Goal: Obtain resource: Download file/media

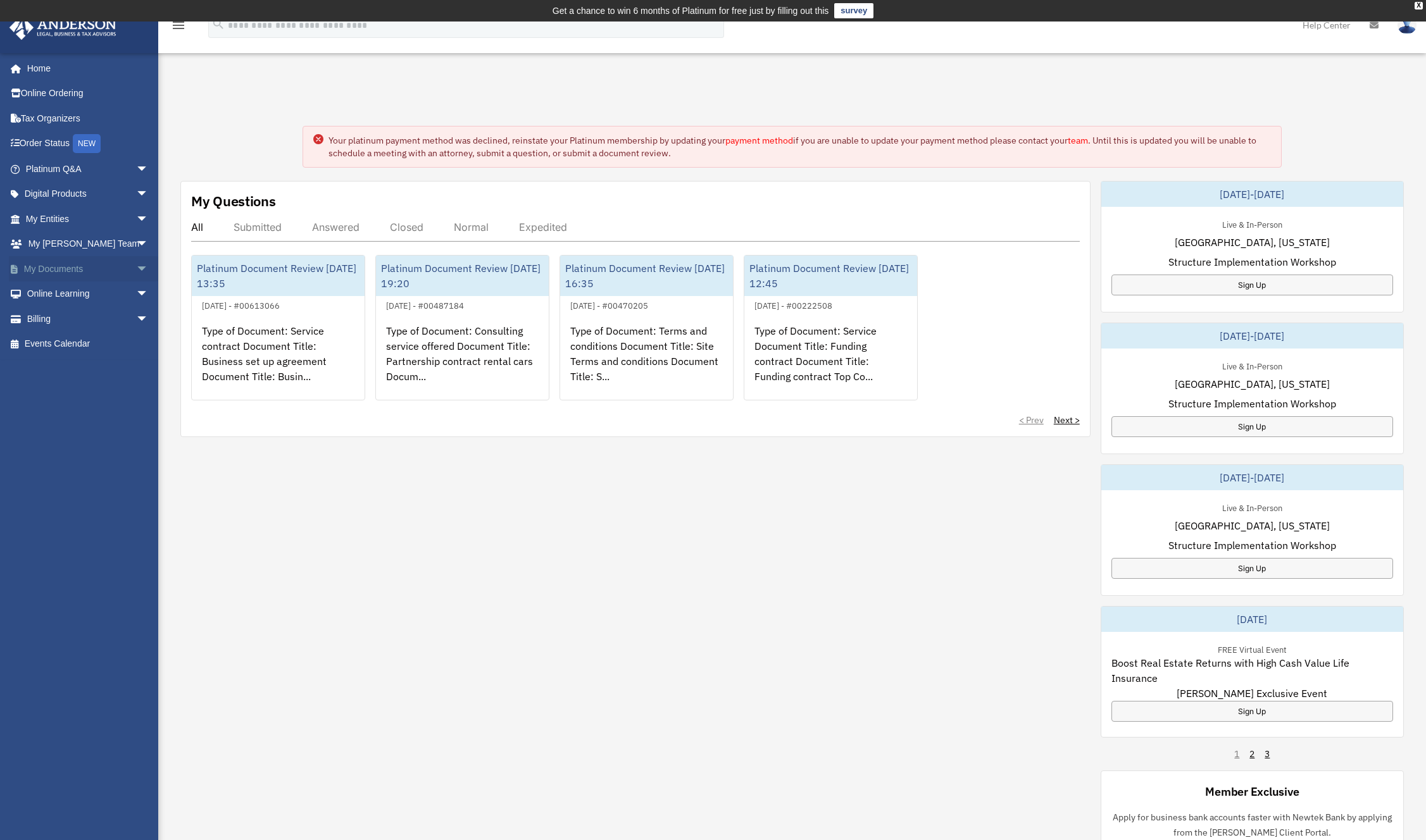
click at [140, 263] on span "arrow_drop_down" at bounding box center [149, 269] width 25 height 26
click at [113, 352] on link "Forms Library" at bounding box center [93, 344] width 150 height 25
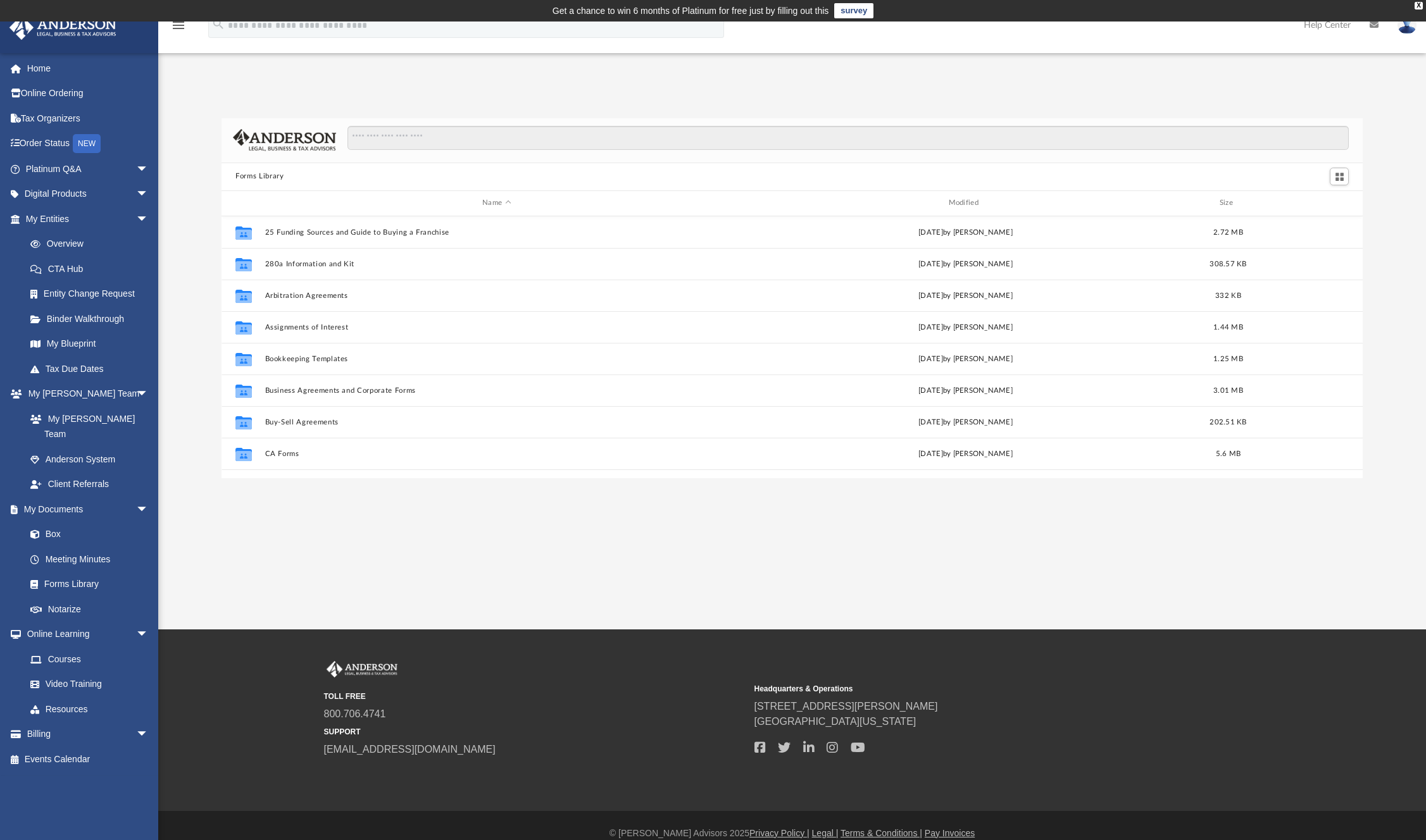
scroll to position [278, 1131]
click at [480, 143] on input "Search files and folders" at bounding box center [848, 137] width 1002 height 24
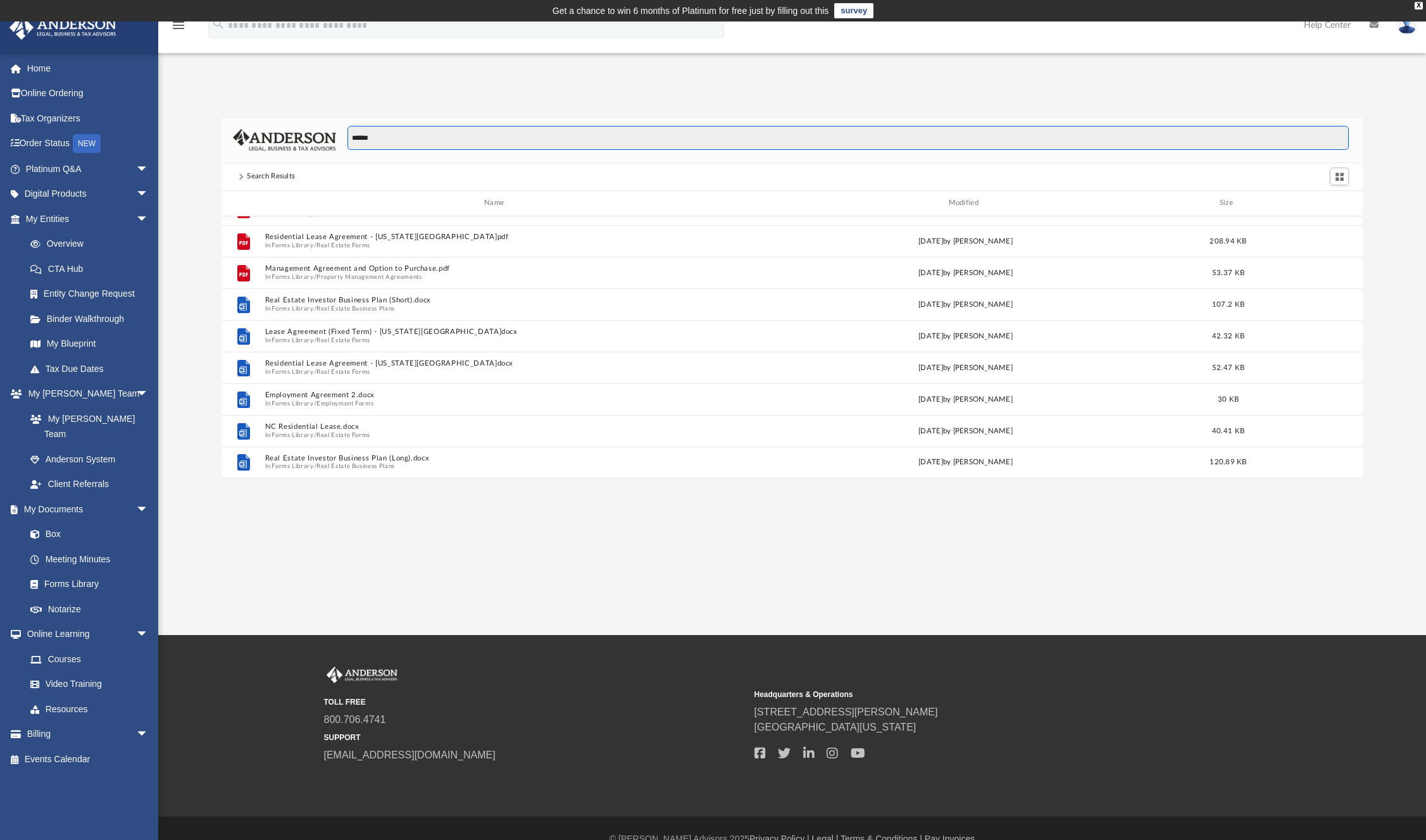
scroll to position [0, 0]
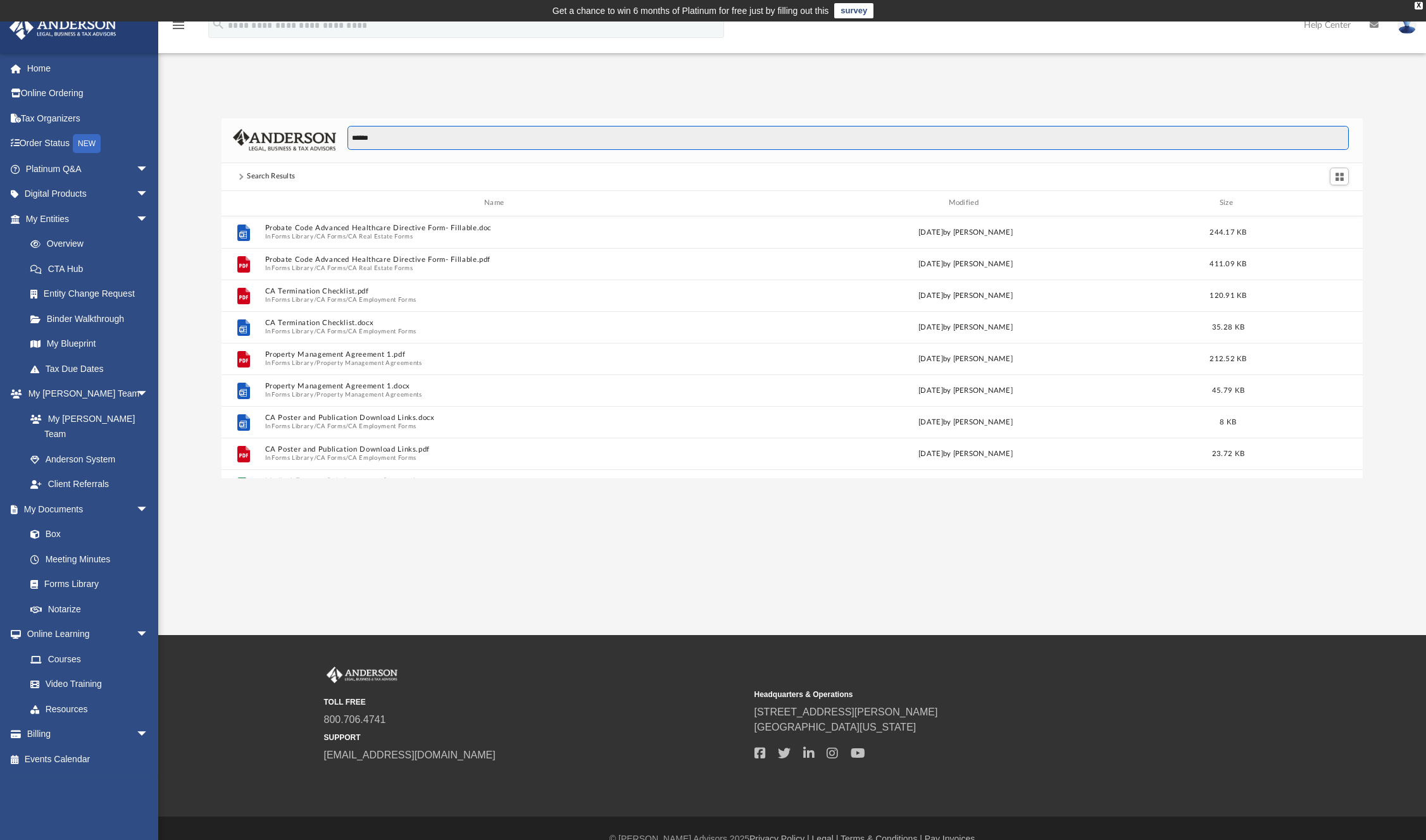
drag, startPoint x: 377, startPoint y: 139, endPoint x: 279, endPoint y: 135, distance: 98.1
click at [279, 135] on div "******" at bounding box center [792, 140] width 1142 height 45
click at [242, 177] on span at bounding box center [240, 176] width 6 height 6
click at [385, 140] on input "******" at bounding box center [848, 137] width 1002 height 24
drag, startPoint x: 385, startPoint y: 140, endPoint x: 284, endPoint y: 126, distance: 102.0
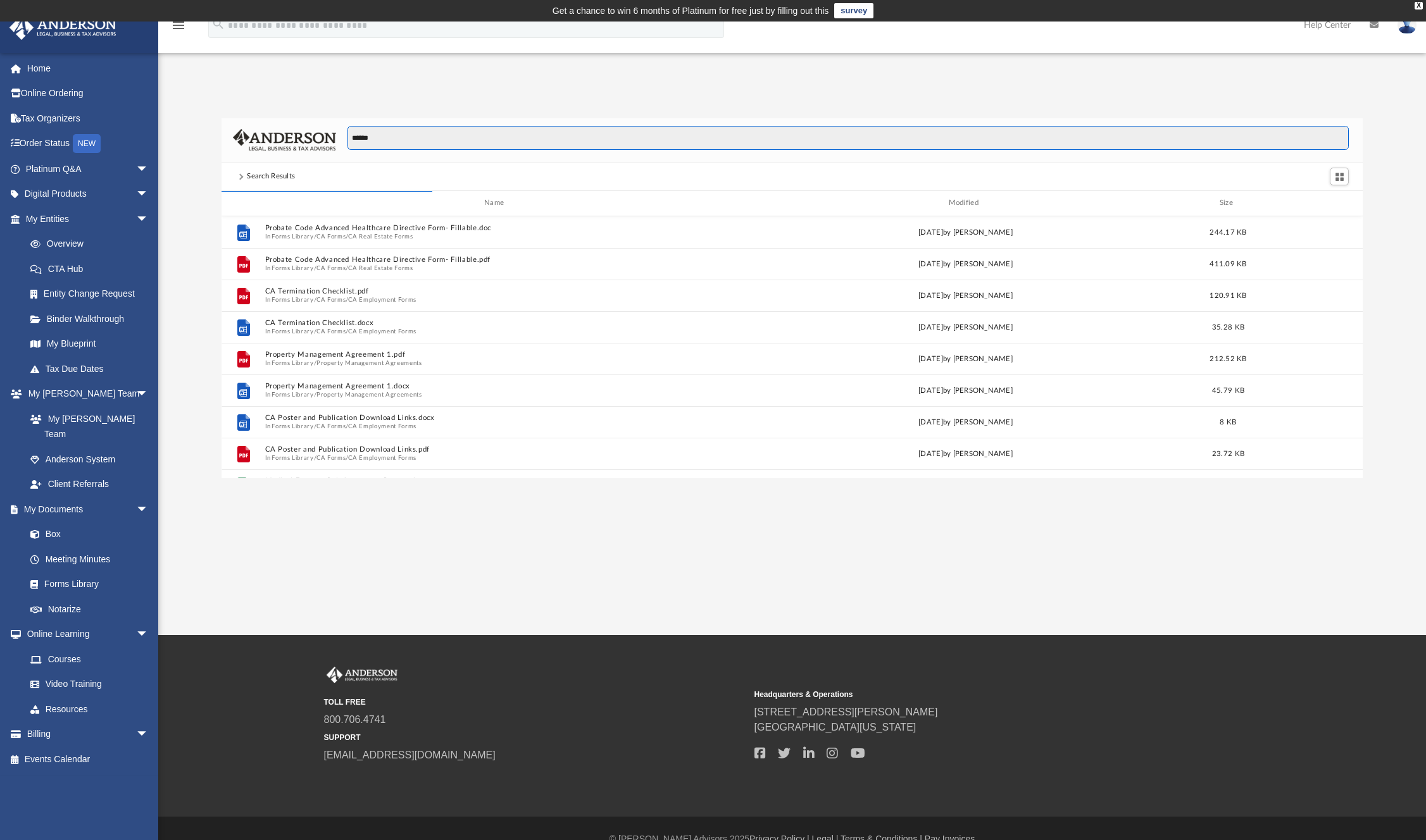
click at [284, 126] on div "******" at bounding box center [792, 140] width 1142 height 45
click at [265, 181] on div "Search Results" at bounding box center [271, 176] width 48 height 11
click at [240, 173] on div "Search Results" at bounding box center [271, 176] width 71 height 11
click at [240, 175] on span at bounding box center [240, 176] width 6 height 6
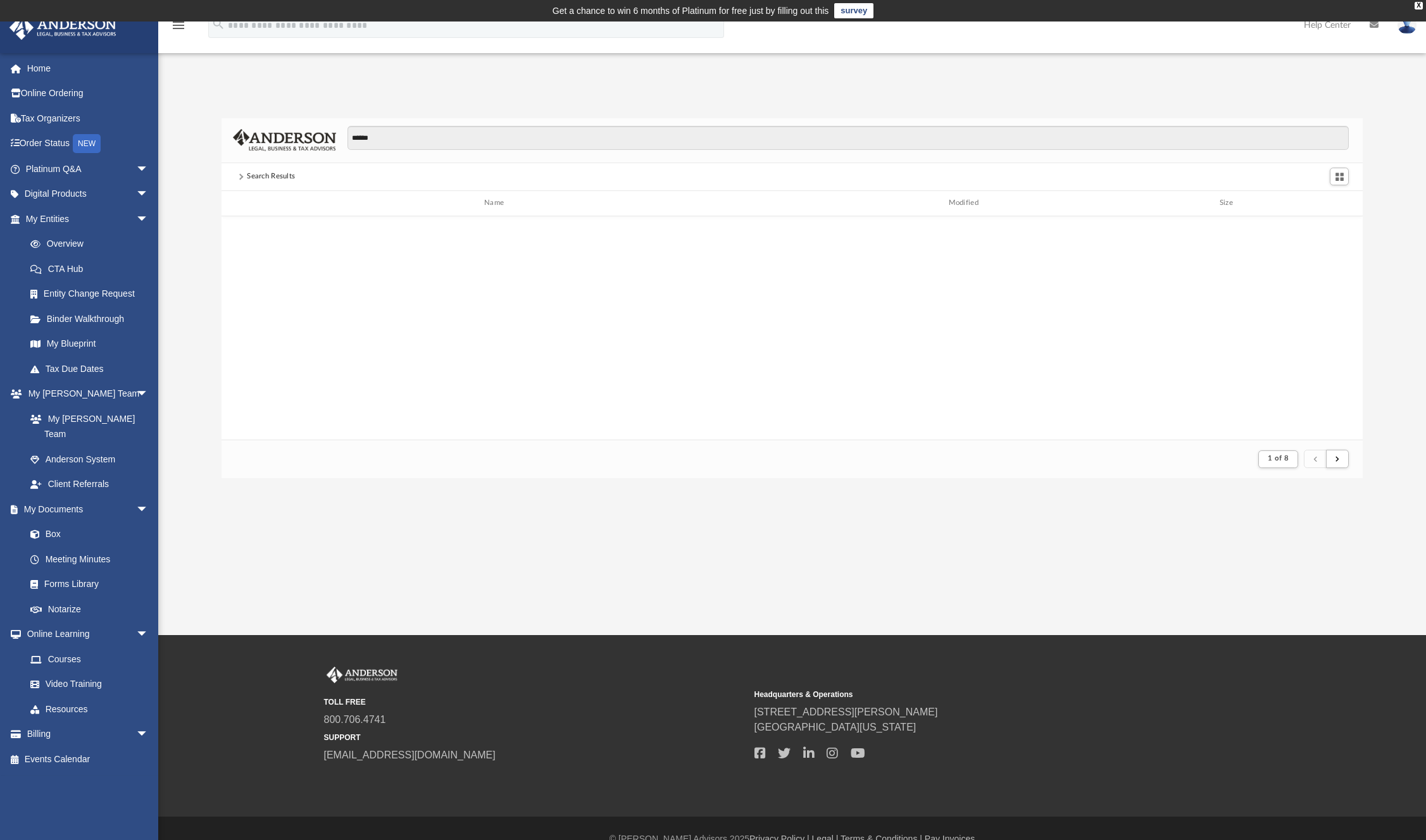
scroll to position [239, 1131]
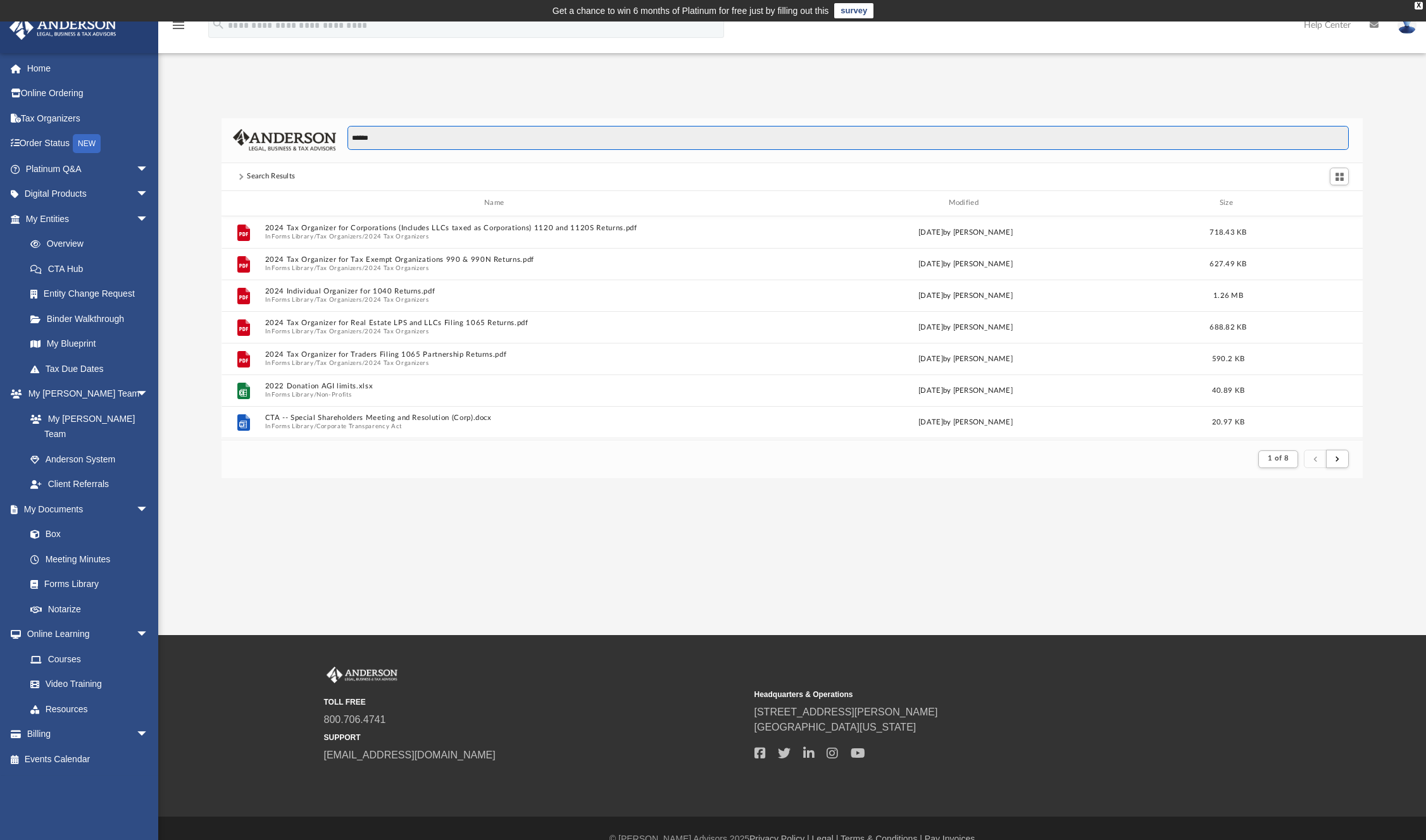
drag, startPoint x: 432, startPoint y: 143, endPoint x: 241, endPoint y: 120, distance: 192.4
click at [243, 120] on div "******" at bounding box center [792, 140] width 1142 height 45
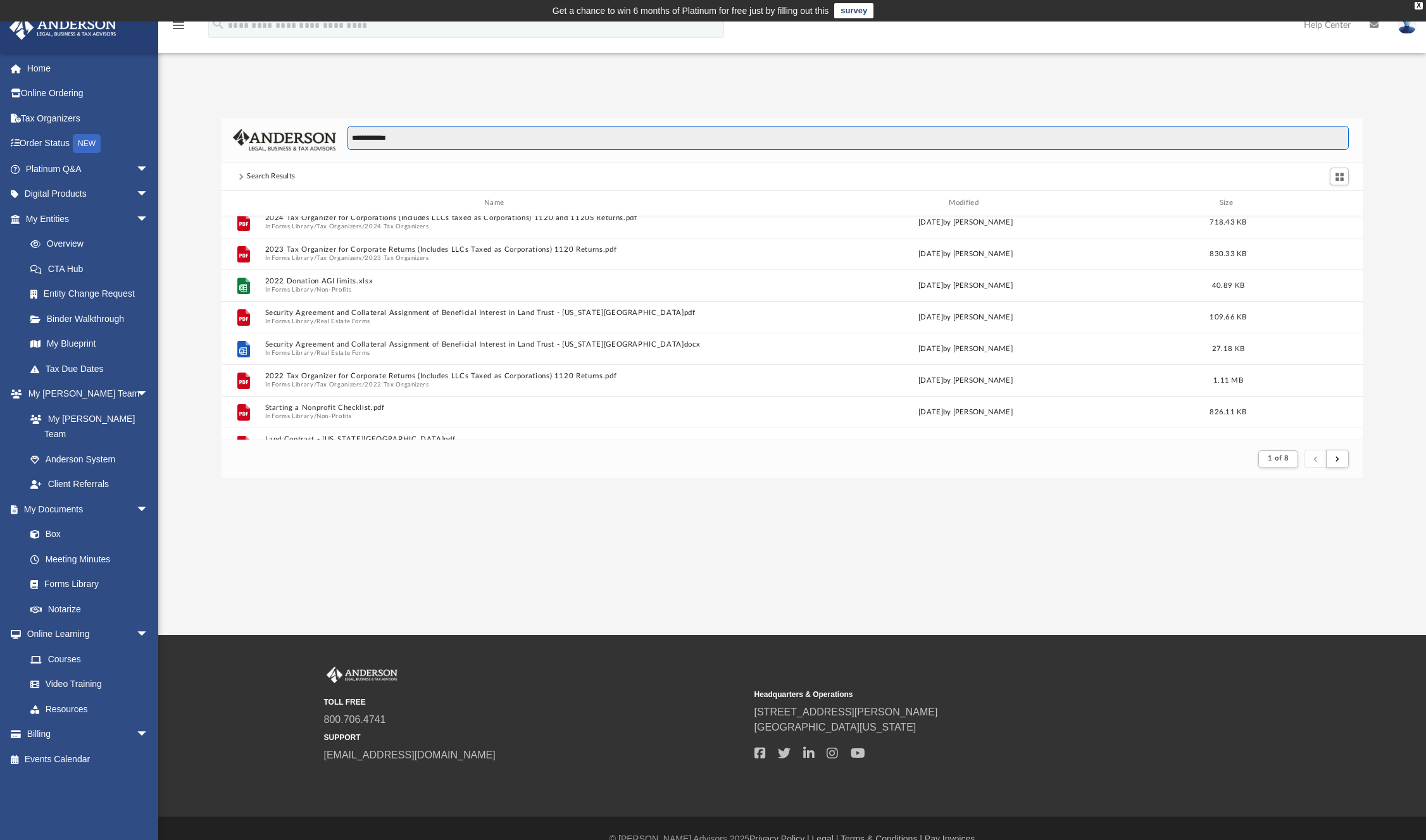
scroll to position [0, 0]
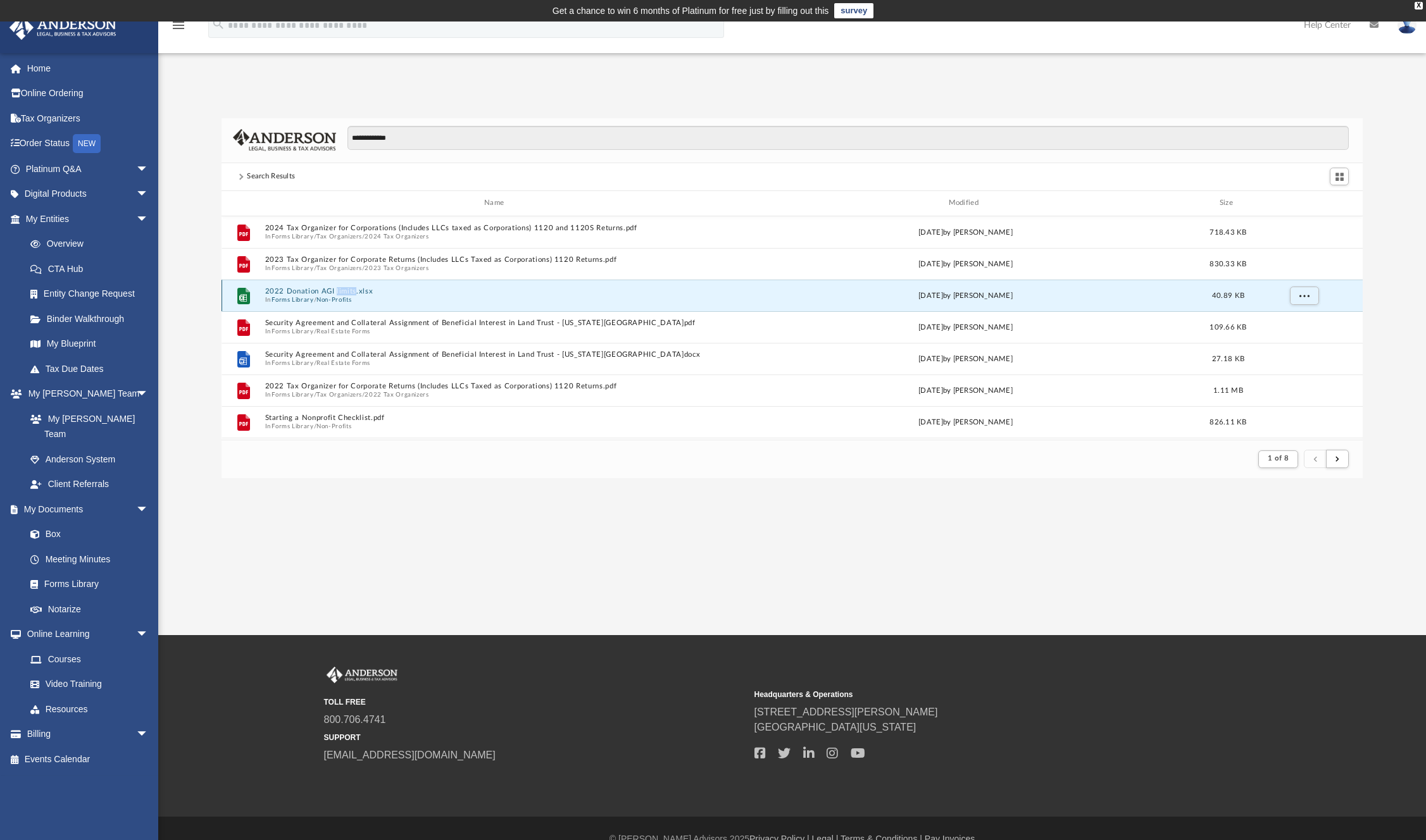
click at [310, 290] on button "2022 Donation AGI limits.xlsx" at bounding box center [497, 292] width 463 height 8
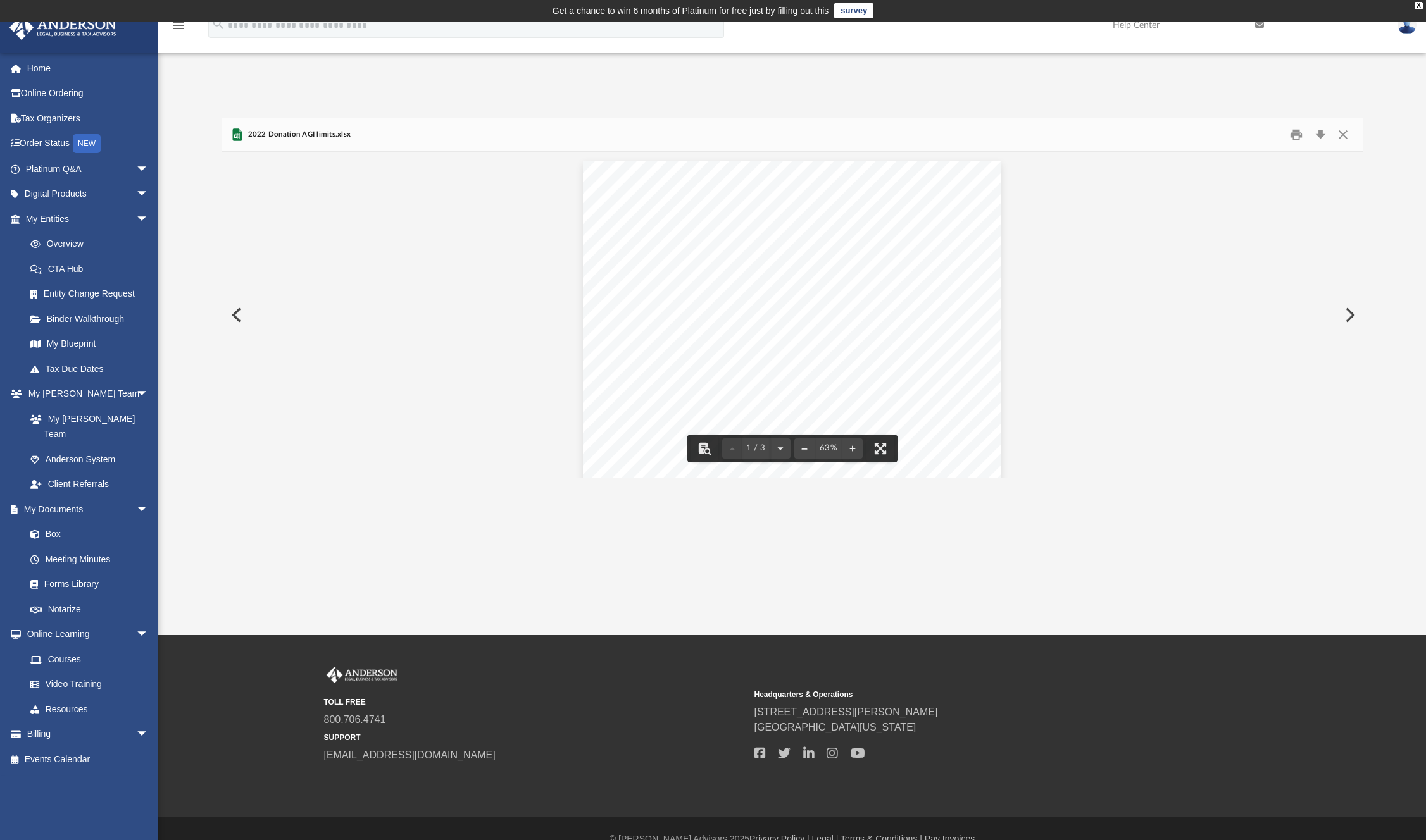
click at [227, 313] on button "Preview" at bounding box center [235, 315] width 28 height 36
click at [1336, 136] on button "Close" at bounding box center [1342, 134] width 23 height 20
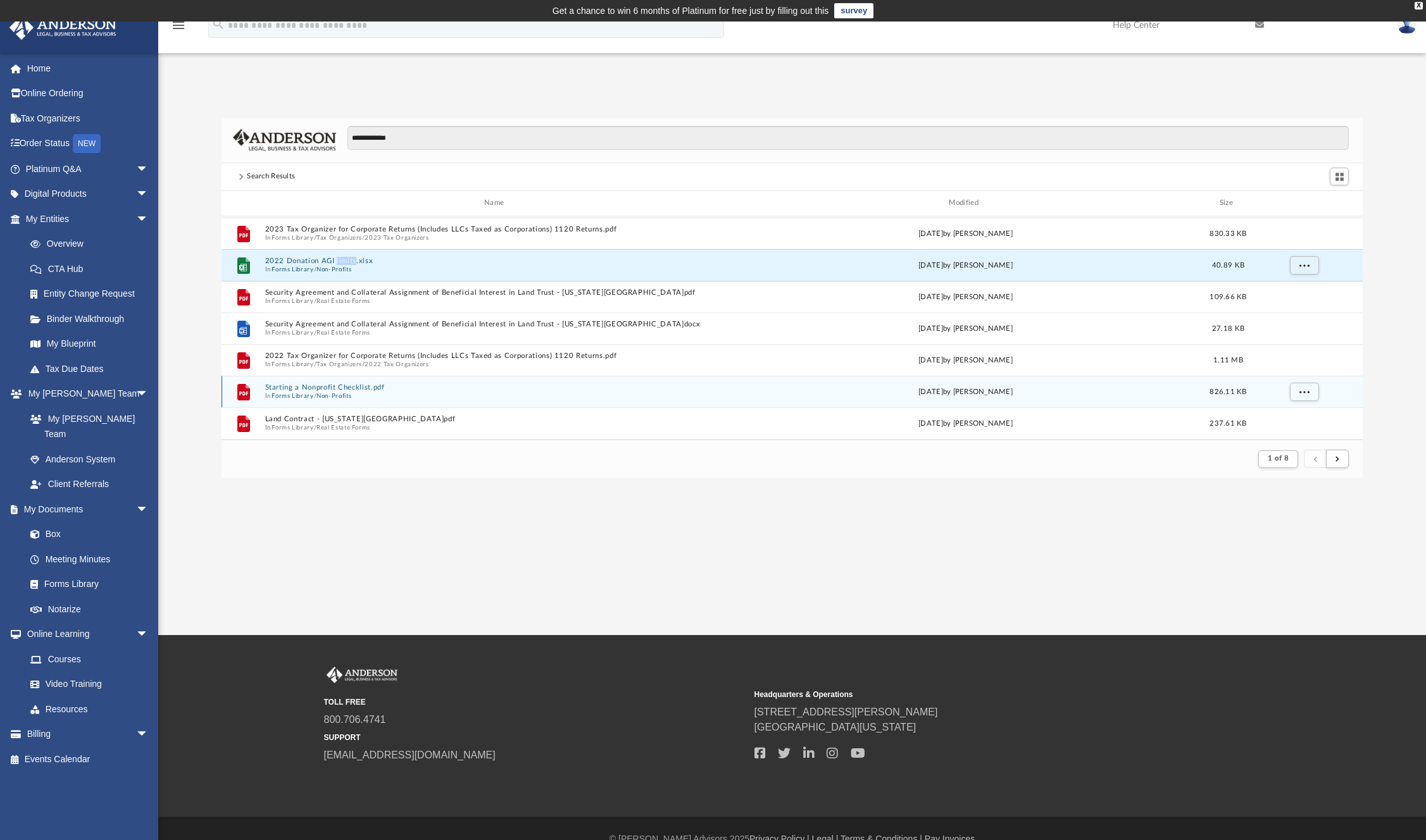
scroll to position [36, 0]
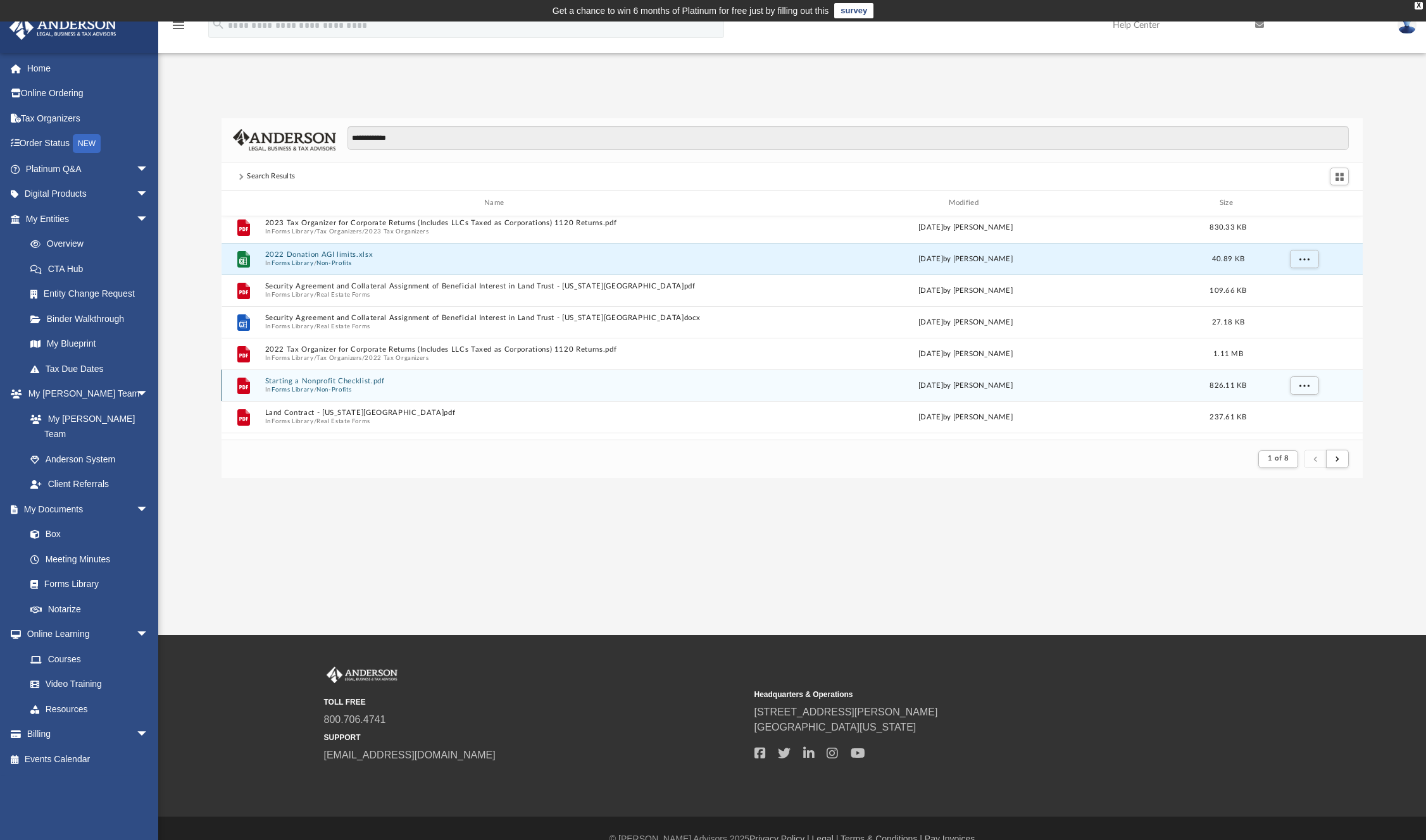
click at [407, 387] on span "In Forms Library / Non-Profits" at bounding box center [497, 389] width 463 height 8
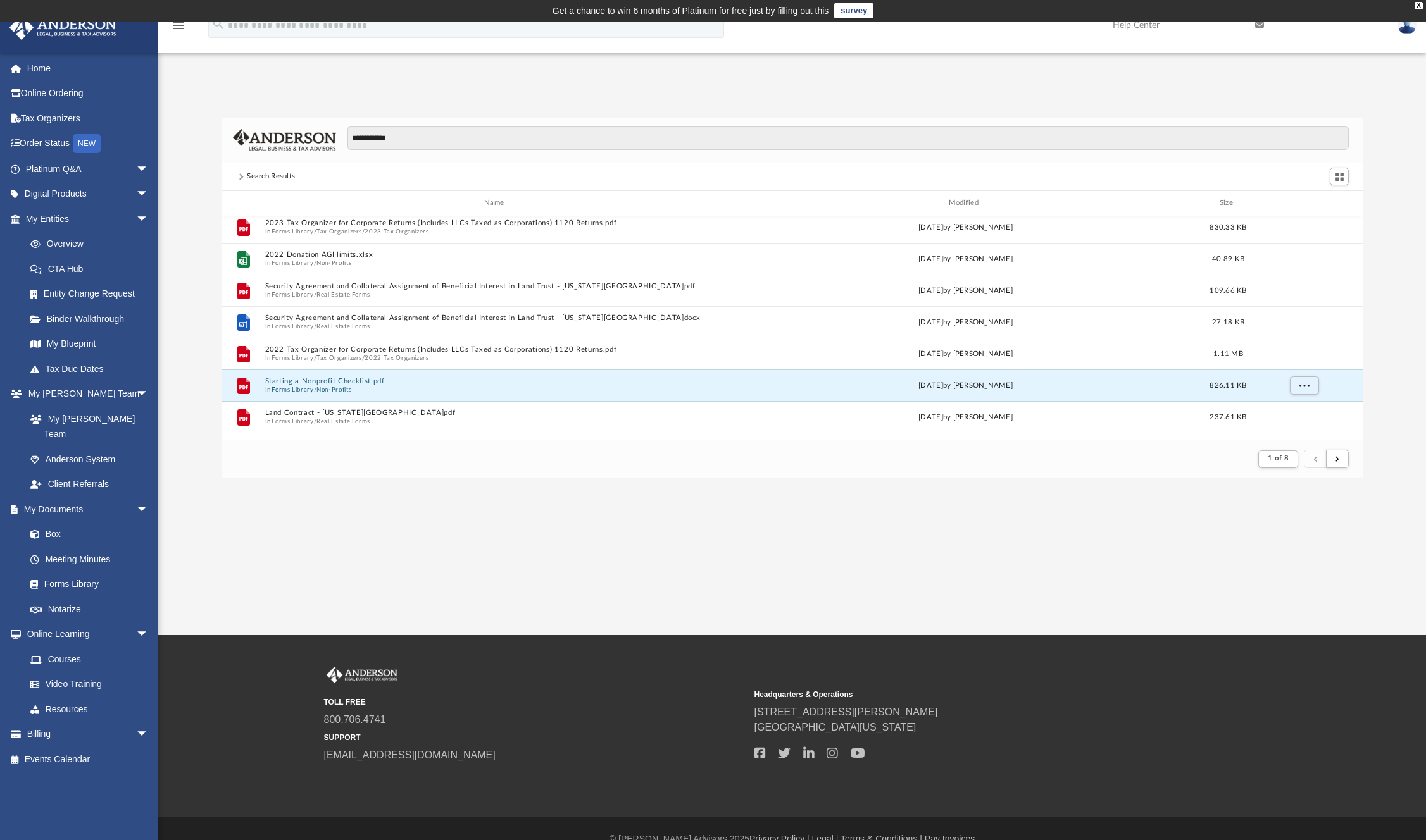
click at [373, 383] on button "Starting a Nonprofit Checklist.pdf" at bounding box center [497, 381] width 463 height 8
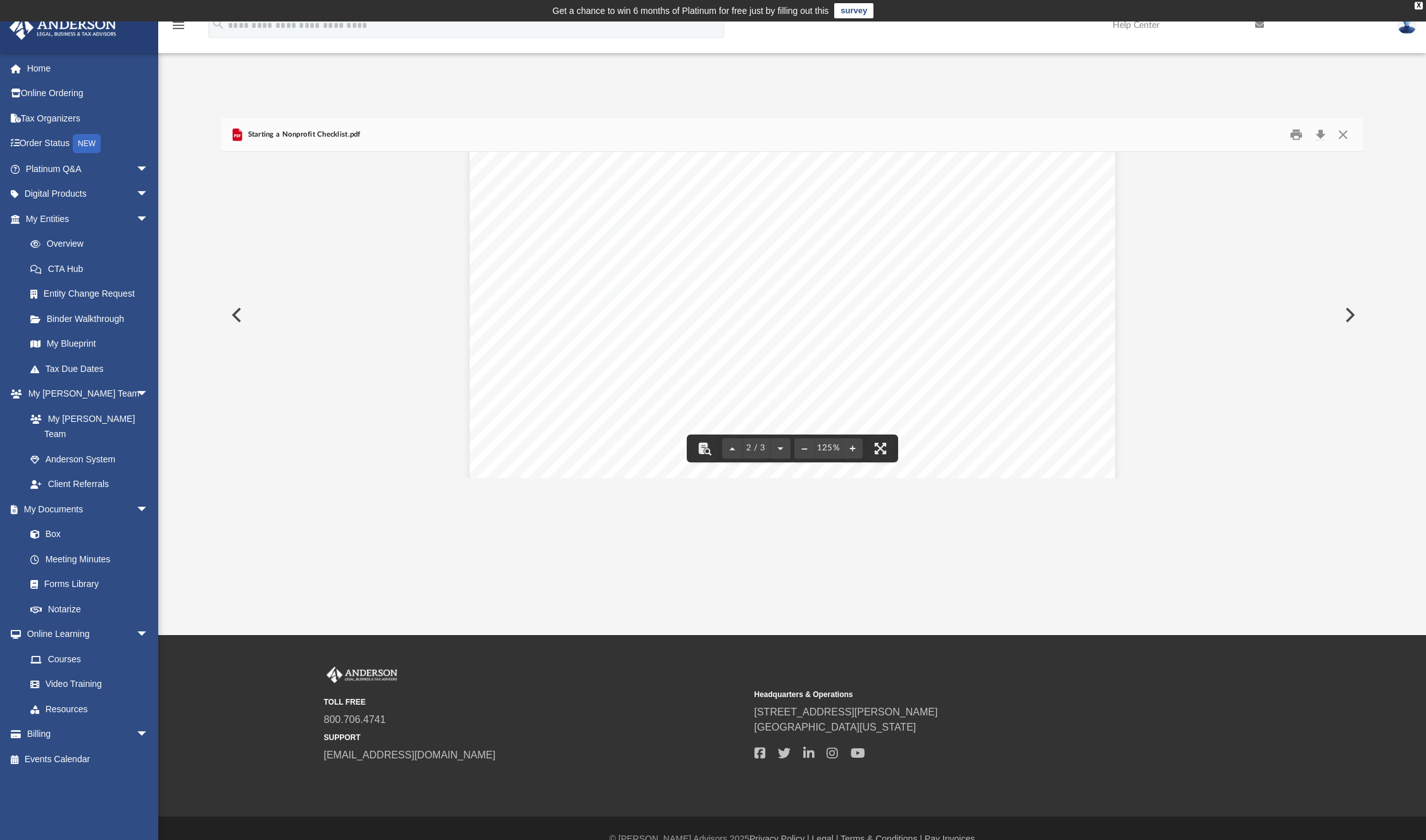
scroll to position [939, 0]
click at [1300, 135] on button "Print" at bounding box center [1296, 134] width 25 height 20
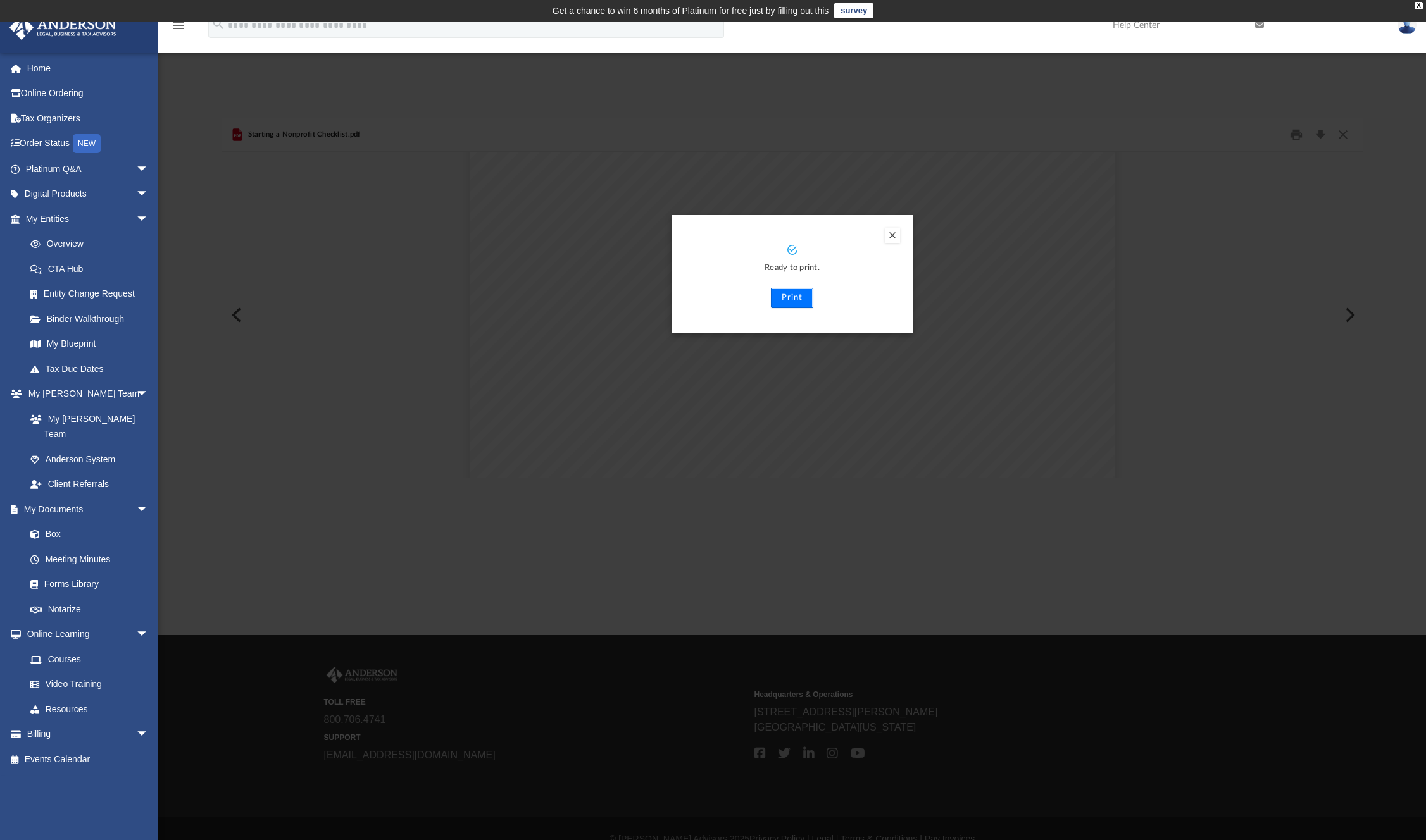
click at [807, 298] on button "Print" at bounding box center [792, 298] width 42 height 20
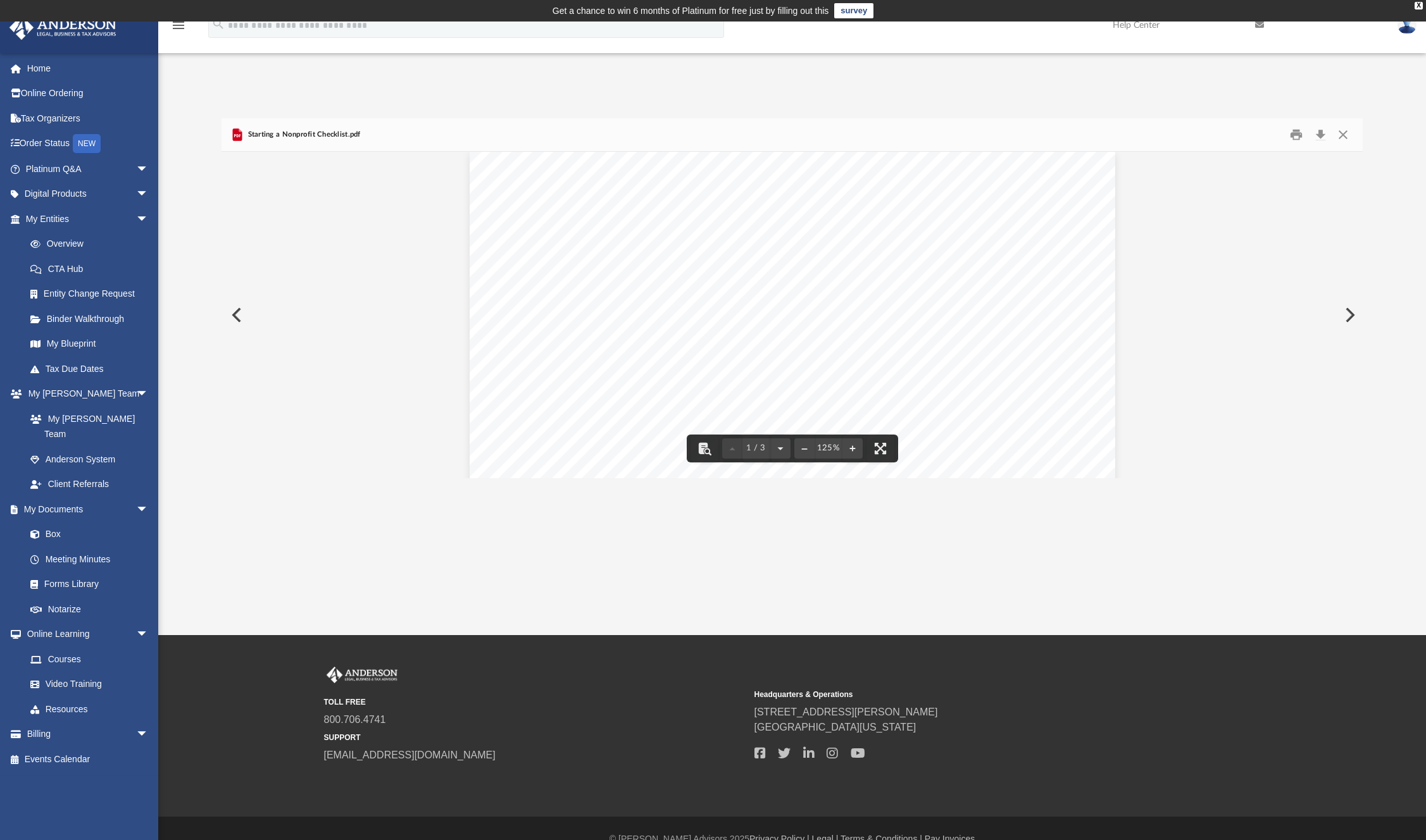
scroll to position [0, 0]
click at [1343, 138] on button "Close" at bounding box center [1342, 134] width 23 height 20
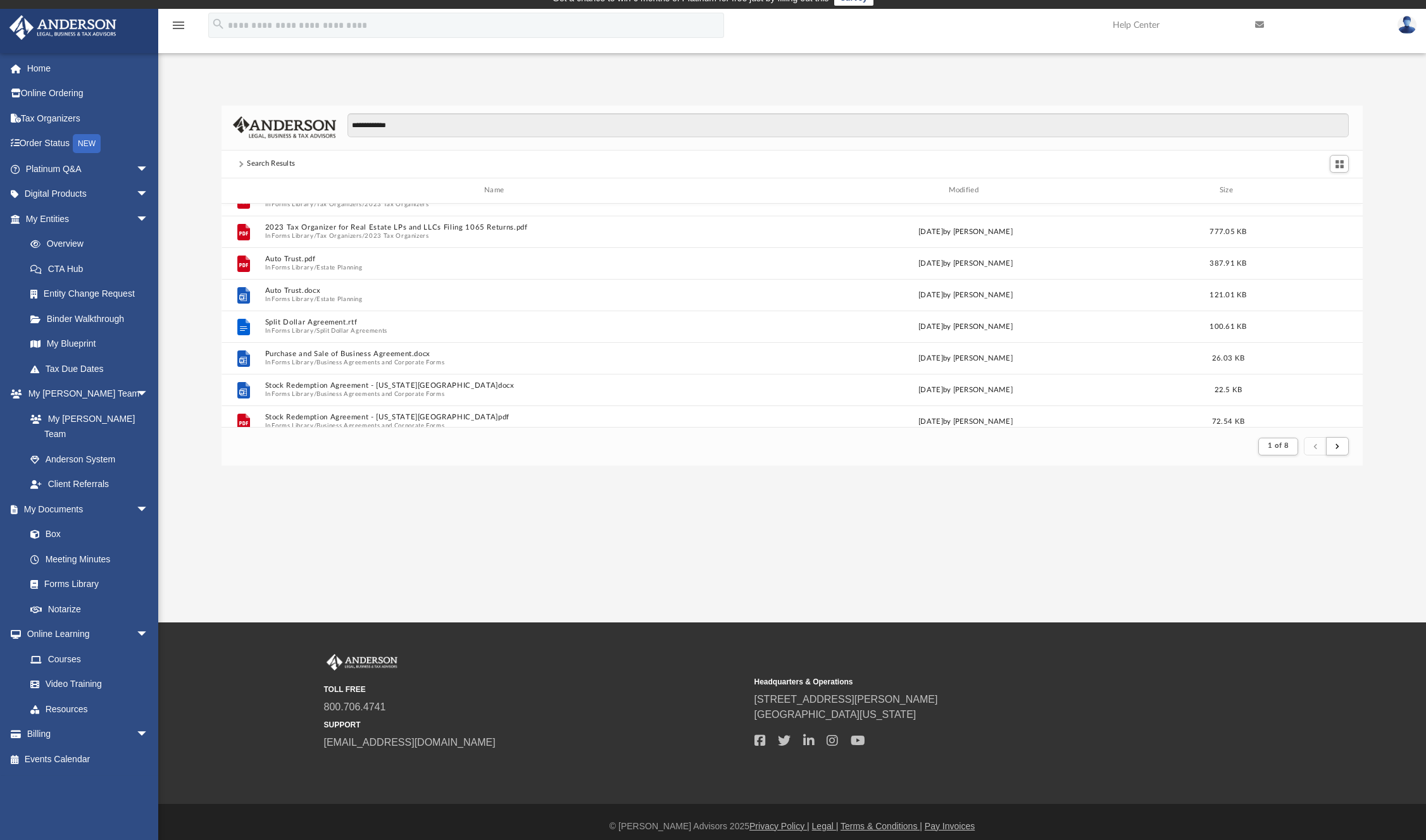
scroll to position [559, 0]
drag, startPoint x: 429, startPoint y: 132, endPoint x: 383, endPoint y: 132, distance: 46.0
click at [383, 132] on input "**********" at bounding box center [848, 125] width 1002 height 24
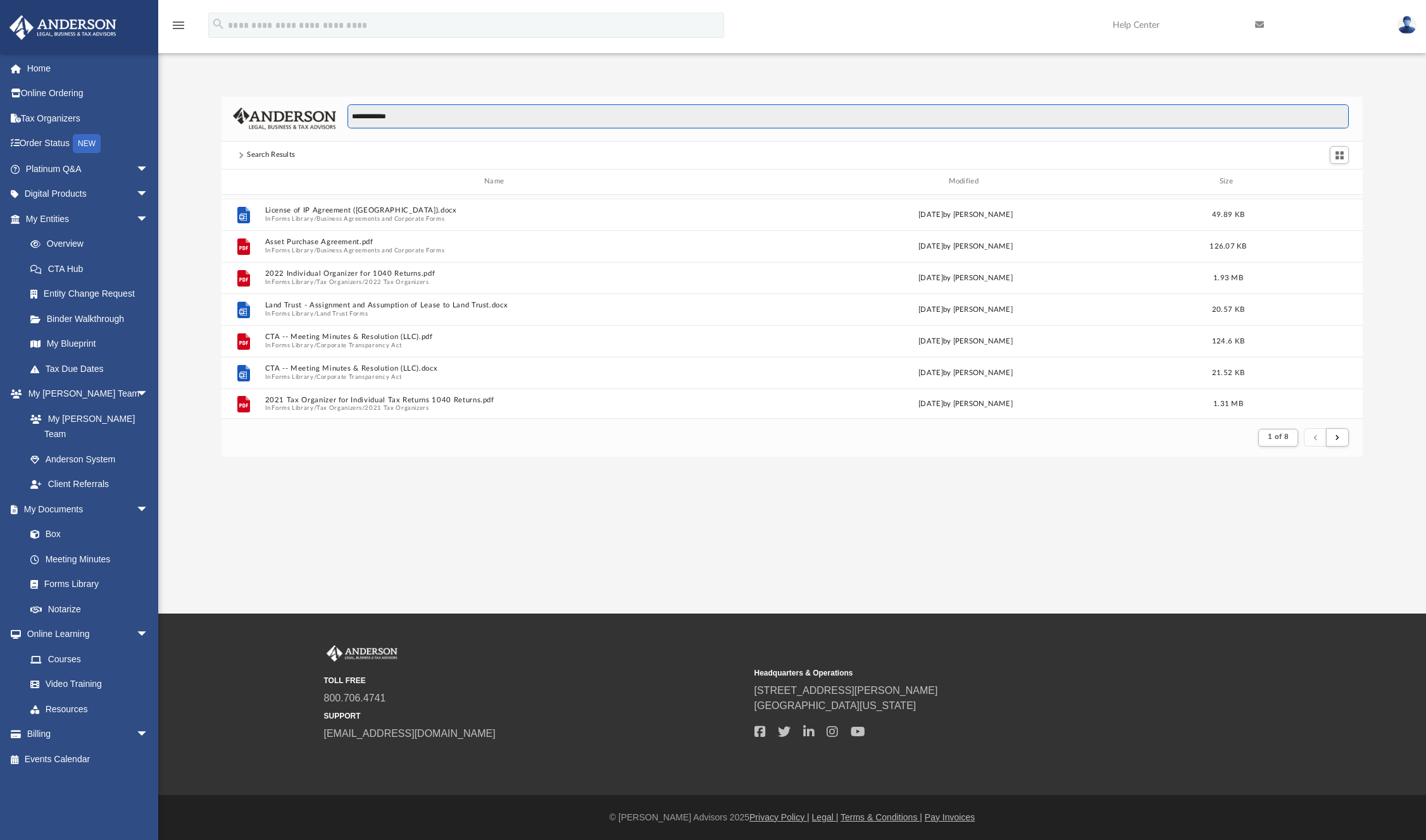
scroll to position [1358, 0]
drag, startPoint x: 435, startPoint y: 113, endPoint x: 300, endPoint y: 96, distance: 136.1
click at [300, 97] on div "**********" at bounding box center [792, 119] width 1142 height 45
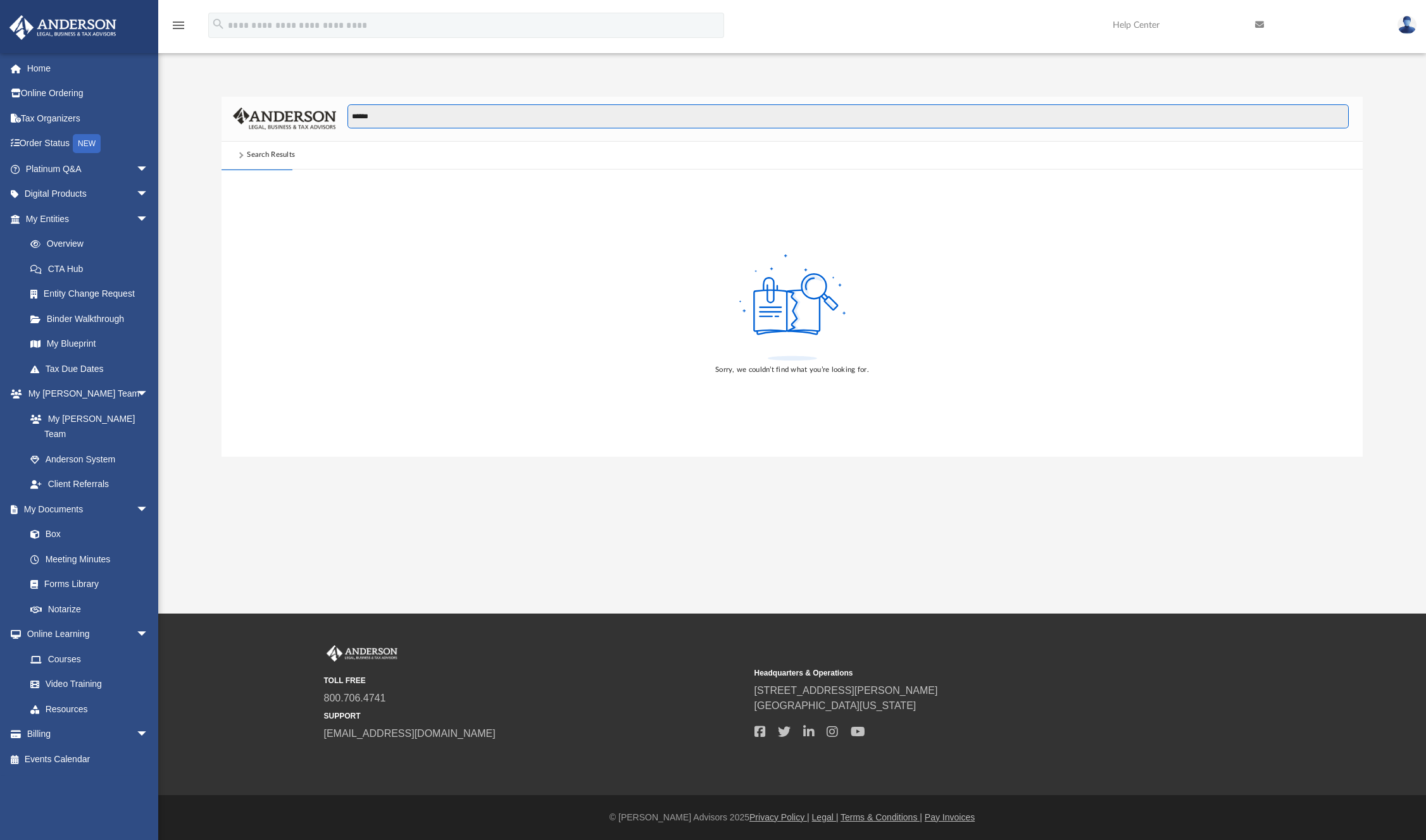
type input "******"
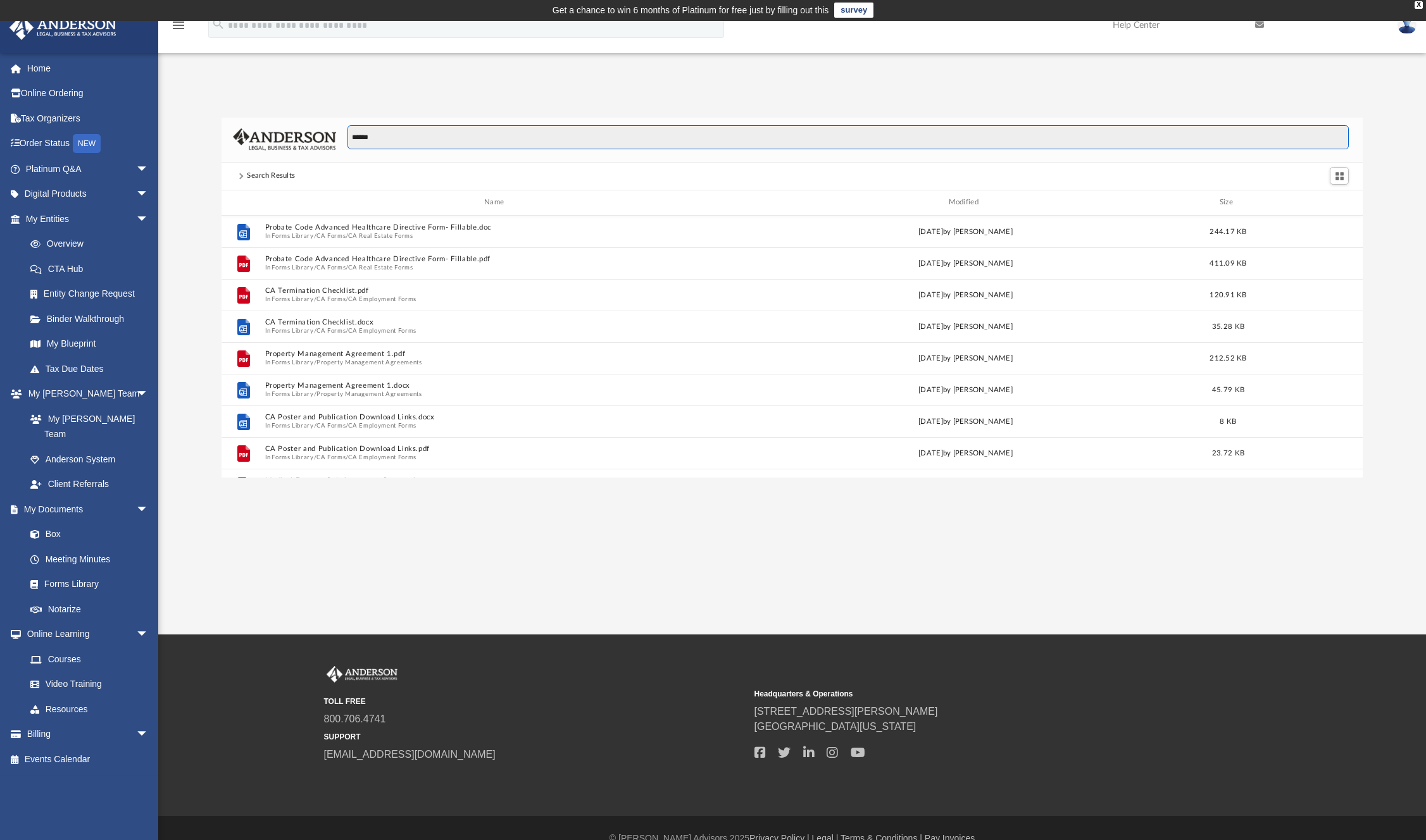
scroll to position [0, 0]
click at [442, 137] on input "******" at bounding box center [848, 137] width 1002 height 24
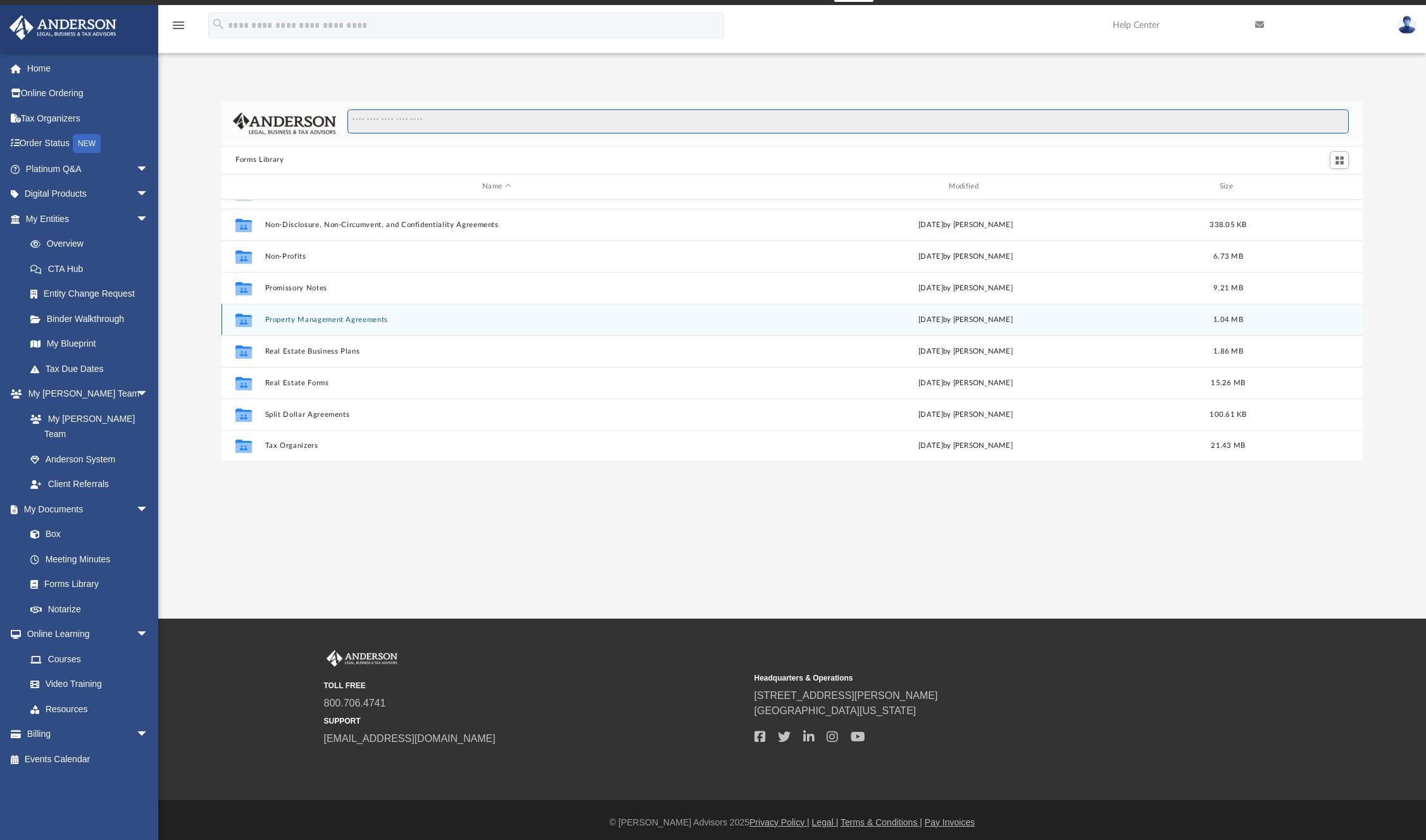
scroll to position [21, 0]
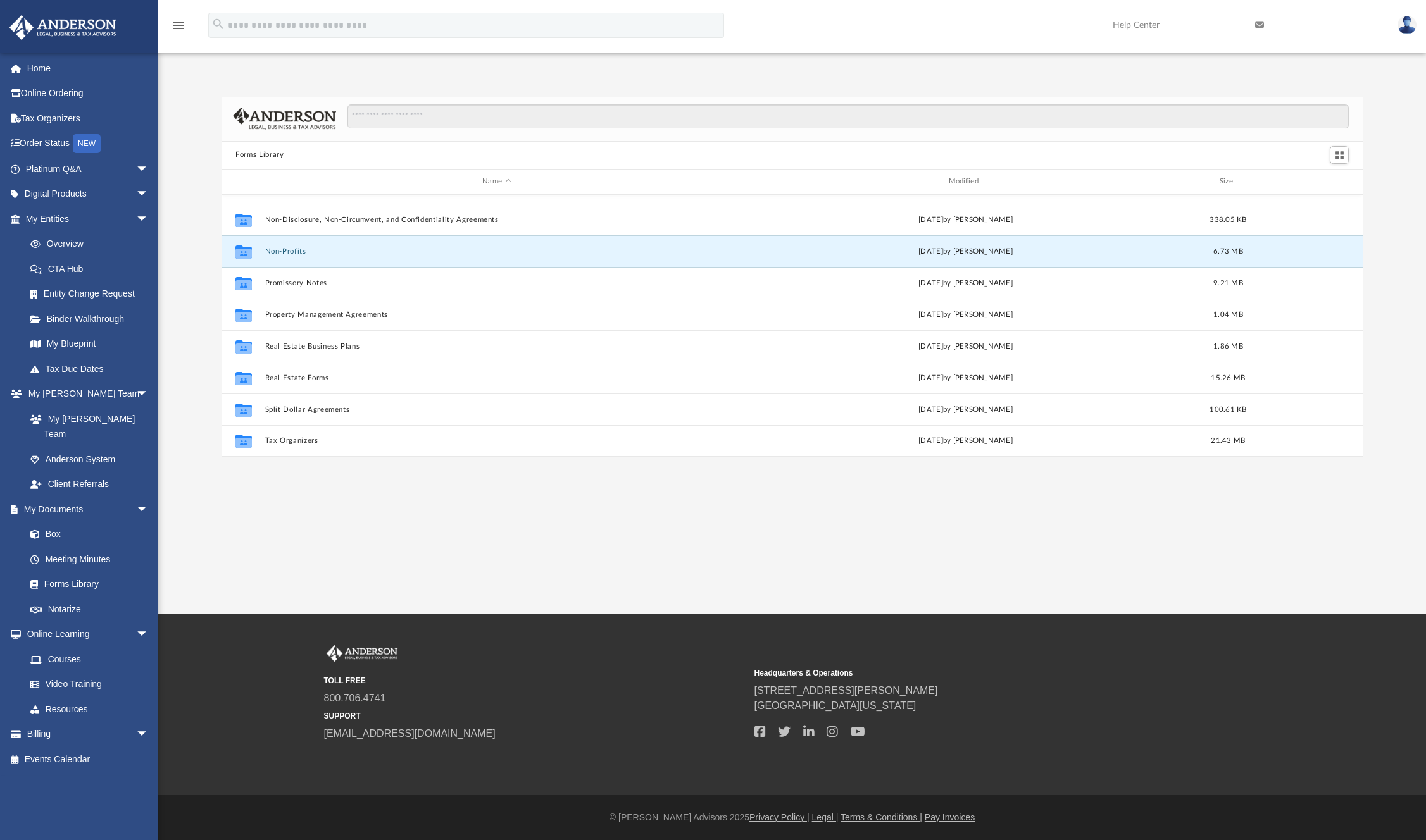
click at [289, 251] on button "Non-Profits" at bounding box center [497, 252] width 463 height 8
click at [289, 248] on button "Non-Profits" at bounding box center [497, 252] width 463 height 8
click at [293, 248] on button "Non-Profits" at bounding box center [497, 252] width 463 height 8
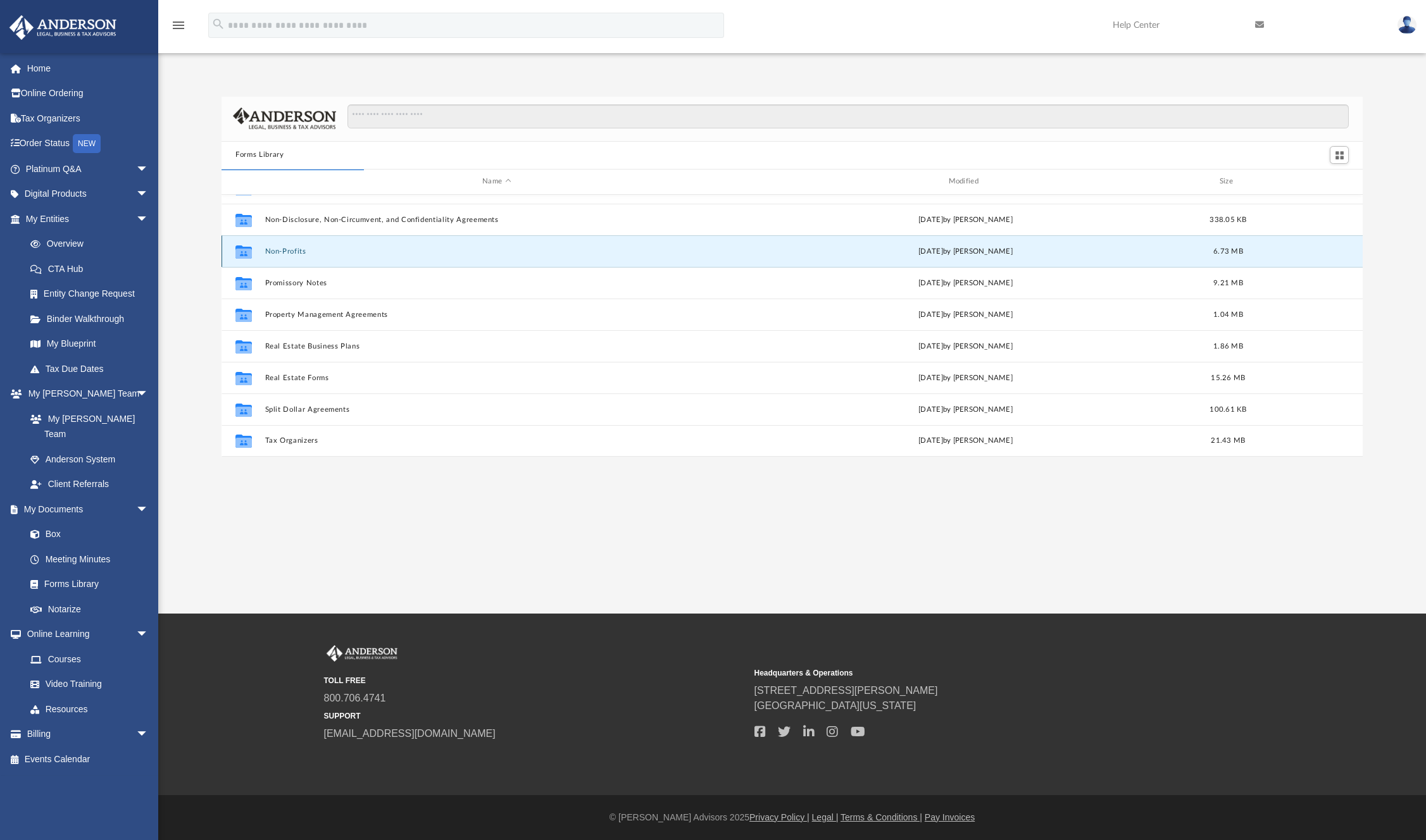
click at [286, 242] on div "Collaborated Folder Non-Profits Wed Jul 12 2023 by Mary Acree 6.73 MB" at bounding box center [792, 250] width 1142 height 31
click at [285, 248] on button "Non-Profits" at bounding box center [497, 252] width 463 height 8
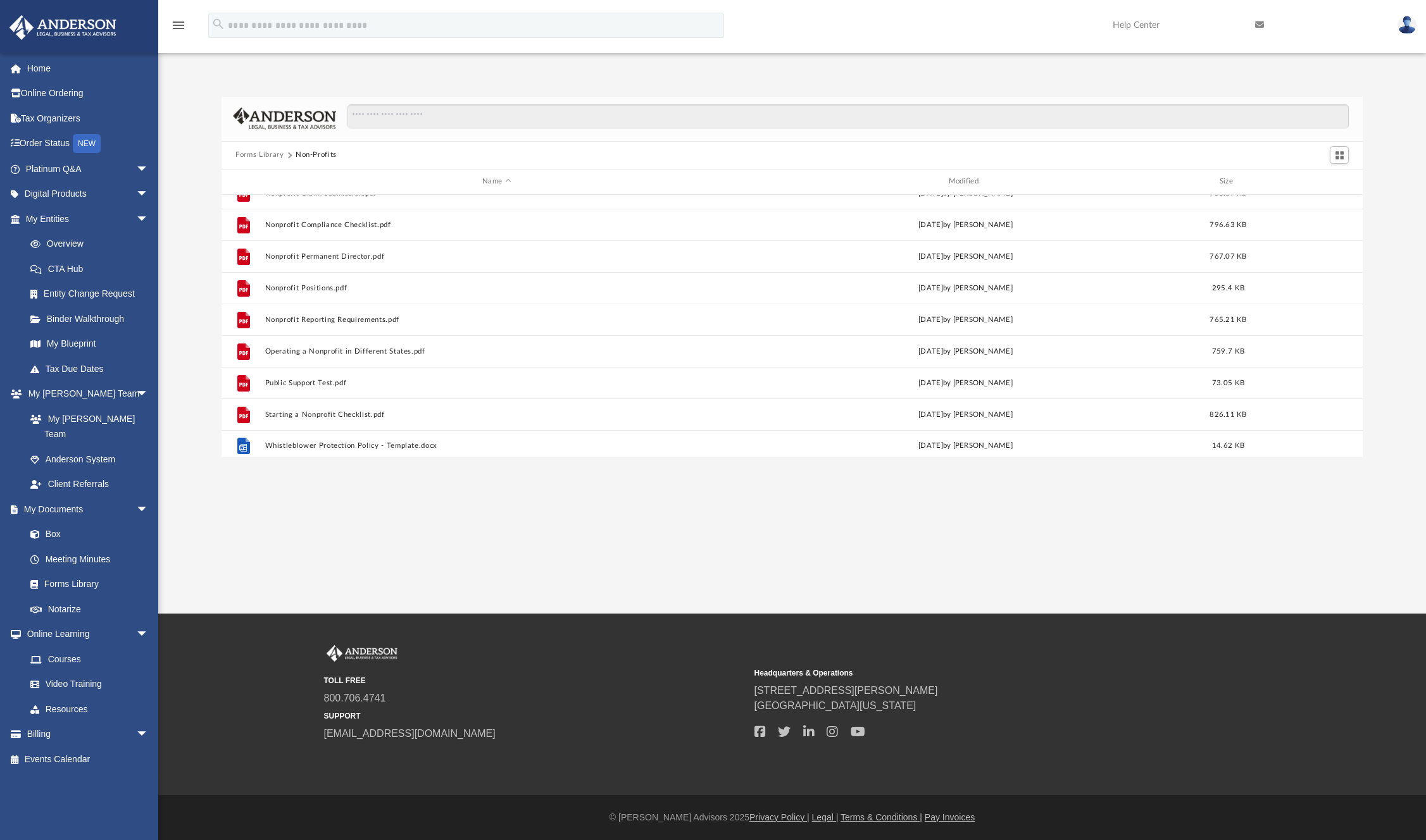
scroll to position [276, 0]
click at [270, 160] on button "Forms Library" at bounding box center [259, 154] width 48 height 11
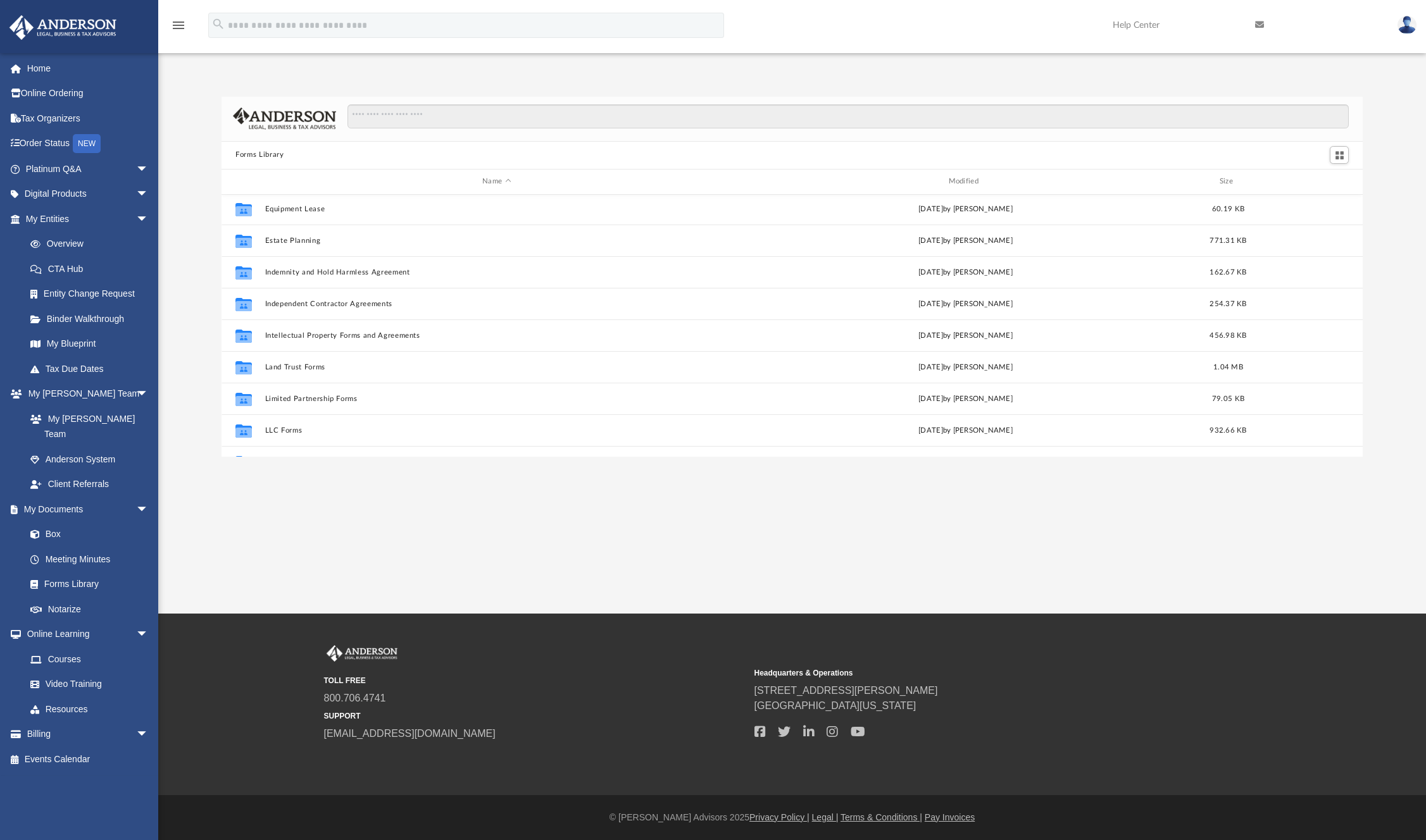
scroll to position [278, 0]
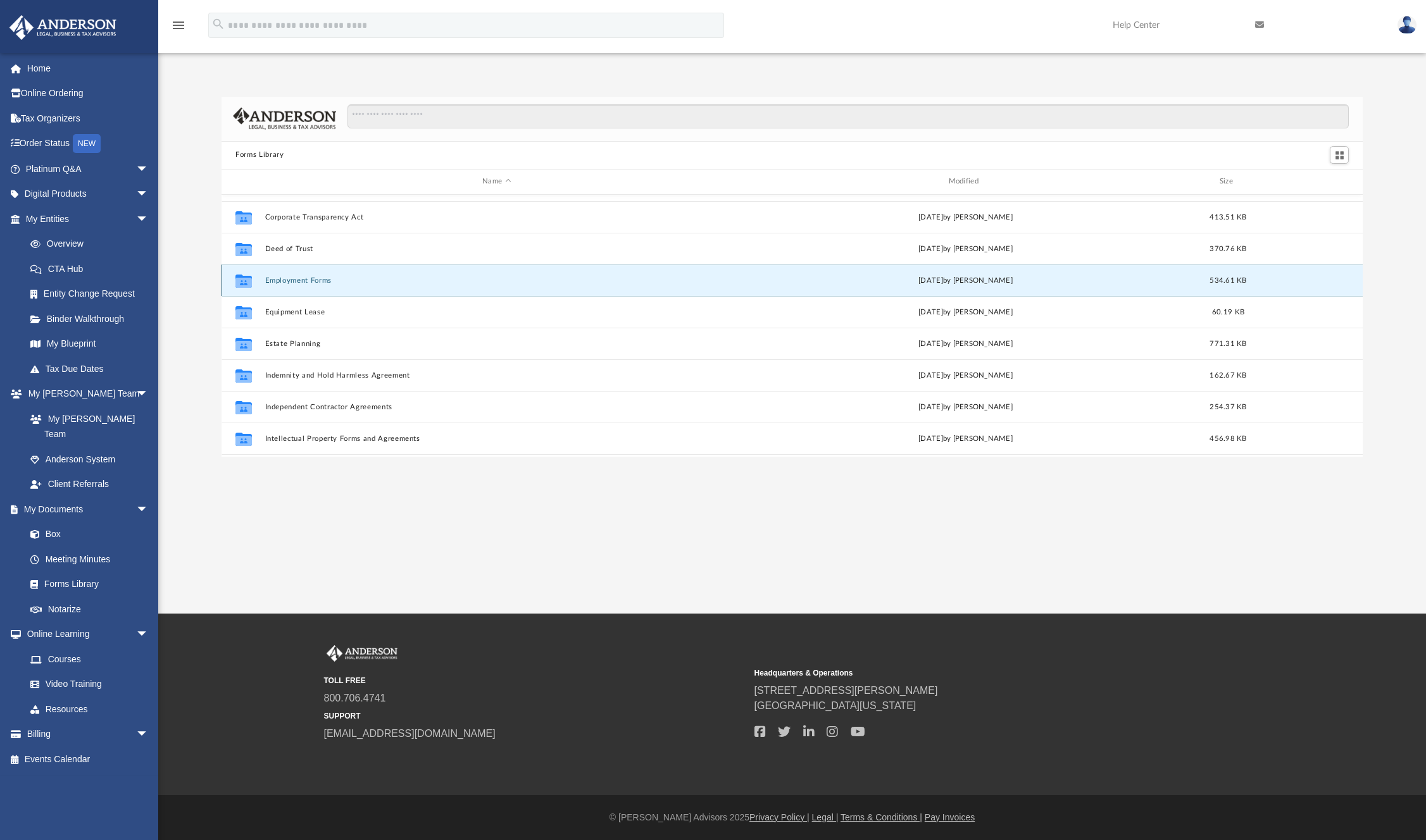
click at [337, 280] on button "Employment Forms" at bounding box center [497, 281] width 463 height 8
click at [330, 280] on button "Employment Forms" at bounding box center [497, 281] width 463 height 8
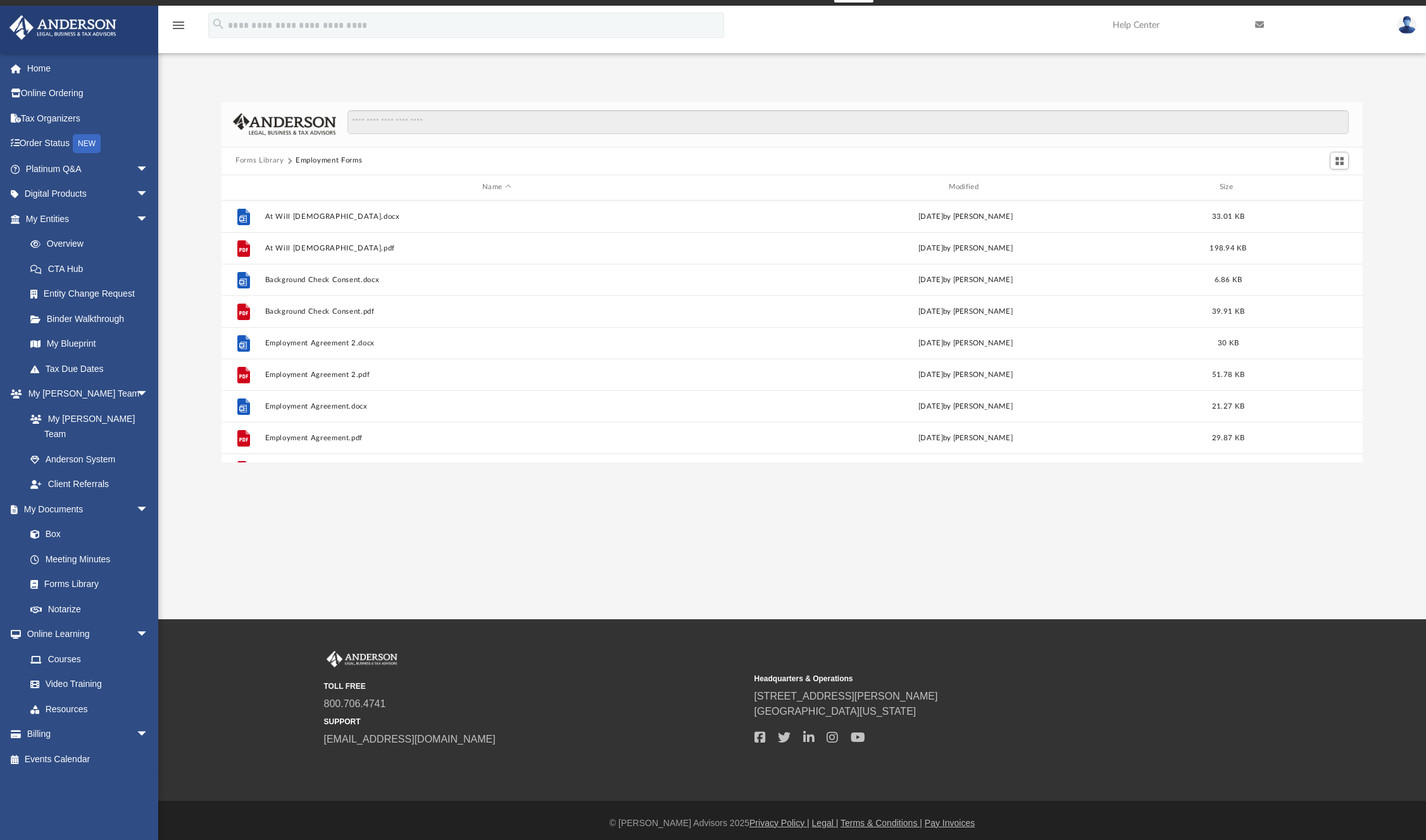
scroll to position [0, 0]
